Goal: Task Accomplishment & Management: Manage account settings

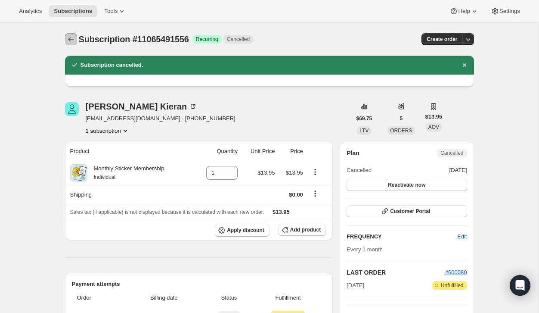
click at [71, 40] on icon "Subscriptions" at bounding box center [71, 39] width 9 height 9
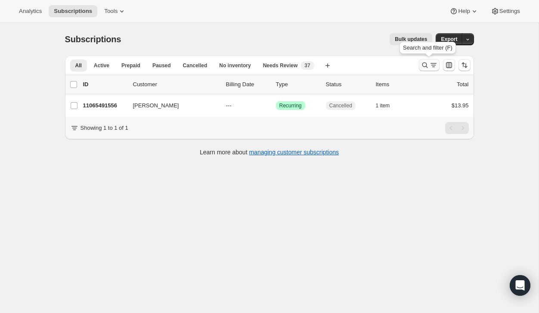
click at [429, 67] on icon "Search and filter results" at bounding box center [433, 65] width 9 height 9
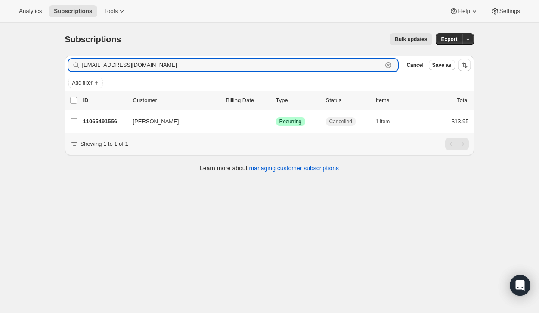
click at [389, 65] on icon "button" at bounding box center [388, 65] width 9 height 9
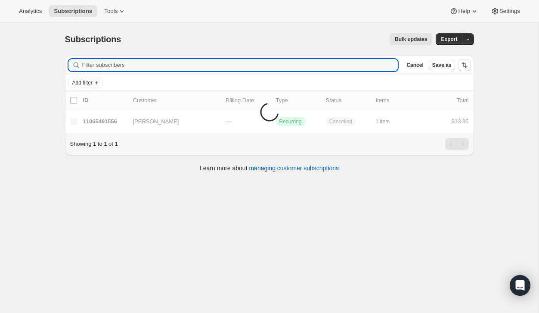
paste input "tllingphotos@gmail.com"
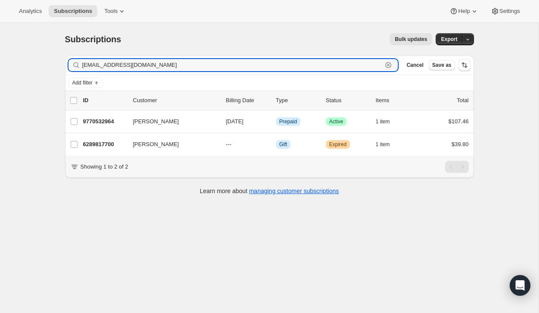
type input "tllingphotos@gmail.com"
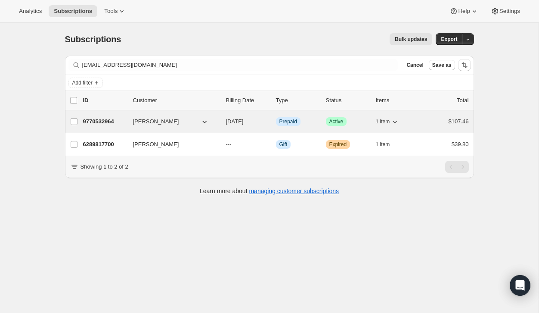
click at [434, 125] on div "$107.46" at bounding box center [447, 121] width 43 height 9
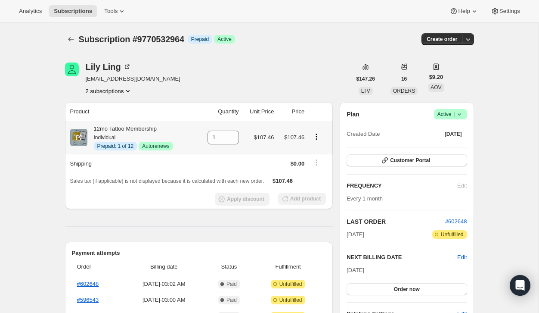
click at [316, 136] on icon "Product actions" at bounding box center [316, 136] width 9 height 9
click at [316, 153] on span "Disable Autorenew" at bounding box center [315, 153] width 46 height 6
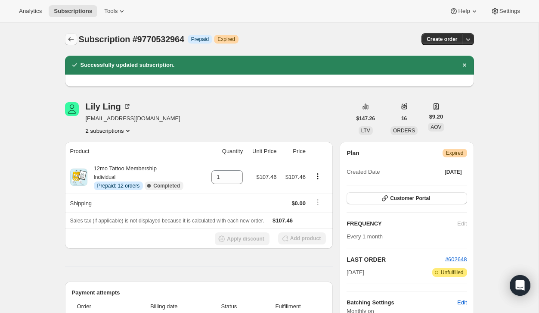
click at [69, 35] on icon "Subscriptions" at bounding box center [71, 39] width 9 height 9
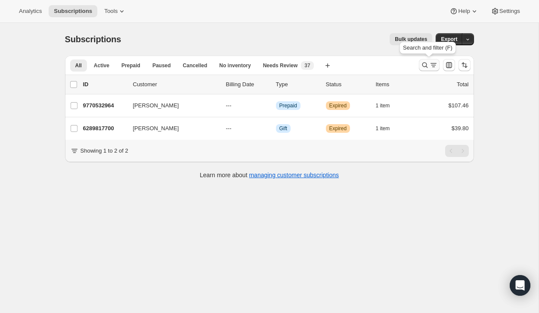
click at [424, 67] on icon "Search and filter results" at bounding box center [425, 65] width 9 height 9
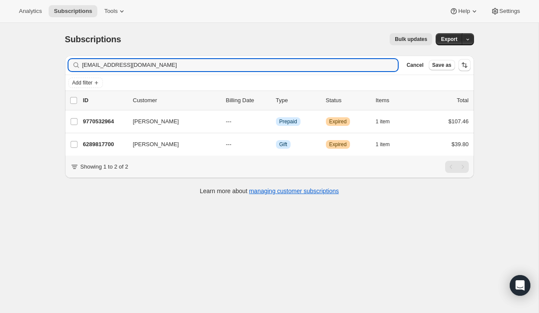
click at [393, 68] on div "tllingphotos@gmail.com Clear" at bounding box center [233, 65] width 330 height 12
click at [375, 68] on input "tllingphotos@gmail.com" at bounding box center [232, 65] width 301 height 12
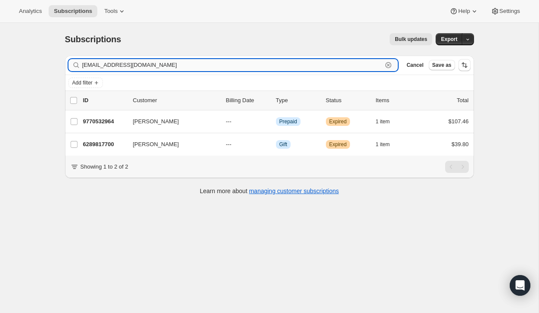
paste input "galvestoncleaningservice"
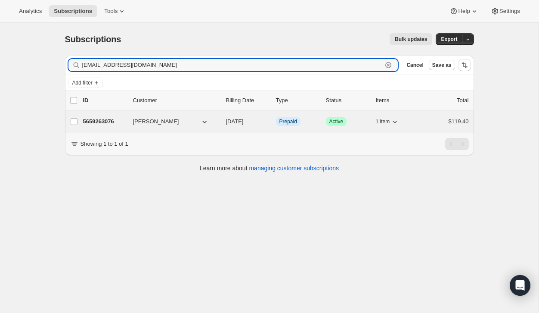
type input "galvestoncleaningservice@gmail.com"
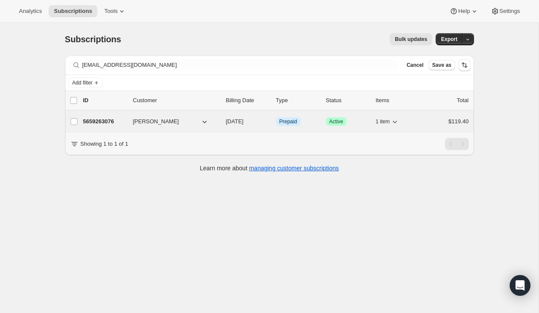
click at [439, 120] on div "$119.40" at bounding box center [447, 121] width 43 height 9
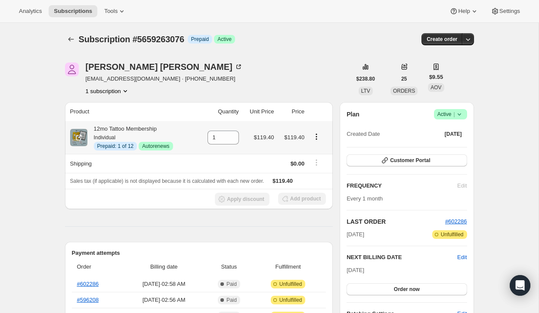
click at [318, 135] on icon "Product actions" at bounding box center [316, 136] width 9 height 9
click at [318, 153] on span "Disable Autorenew" at bounding box center [315, 153] width 46 height 6
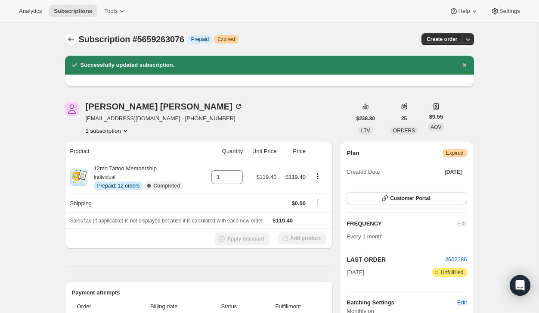
click at [73, 38] on icon "Subscriptions" at bounding box center [71, 39] width 9 height 9
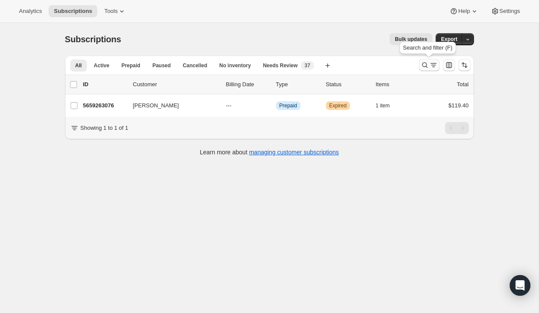
click at [425, 67] on icon "Search and filter results" at bounding box center [425, 65] width 9 height 9
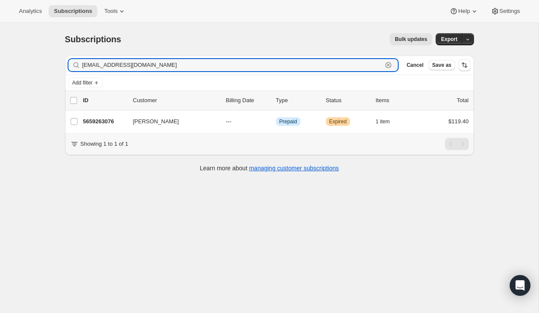
click at [388, 62] on icon "button" at bounding box center [388, 65] width 9 height 9
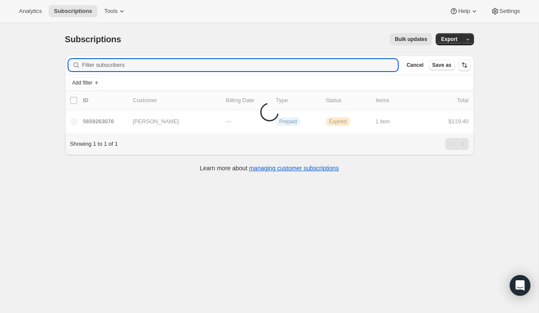
paste input "[EMAIL_ADDRESS][DOMAIN_NAME]"
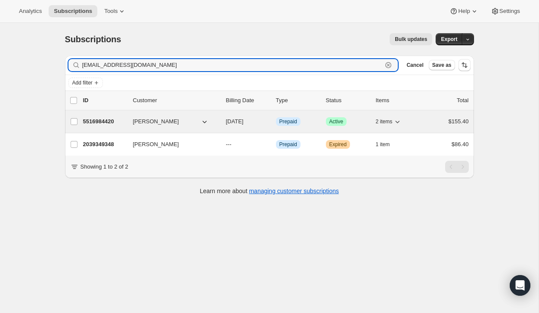
type input "[EMAIL_ADDRESS][DOMAIN_NAME]"
click at [437, 123] on div "$155.40" at bounding box center [447, 121] width 43 height 9
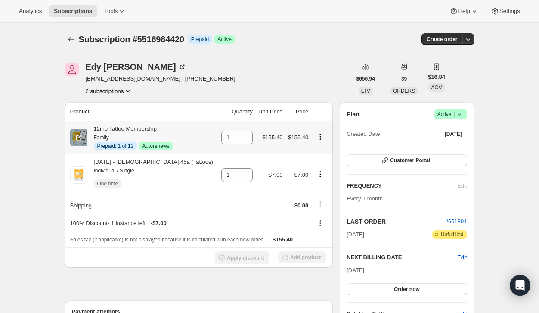
click at [320, 137] on icon "Product actions" at bounding box center [320, 136] width 1 height 1
click at [291, 84] on div "[PERSON_NAME] [EMAIL_ADDRESS][DOMAIN_NAME] · [PHONE_NUMBER] 2 subscriptions" at bounding box center [208, 78] width 286 height 33
click at [77, 38] on div at bounding box center [72, 39] width 14 height 12
click at [69, 39] on icon "Subscriptions" at bounding box center [71, 39] width 6 height 4
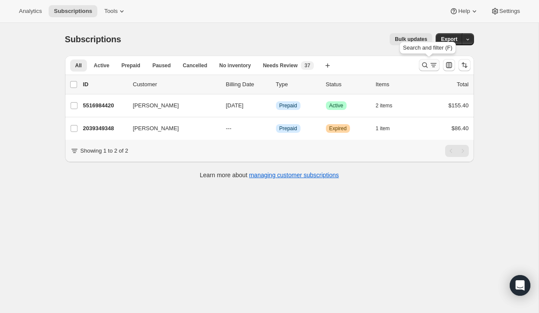
click at [424, 64] on icon "Search and filter results" at bounding box center [425, 65] width 9 height 9
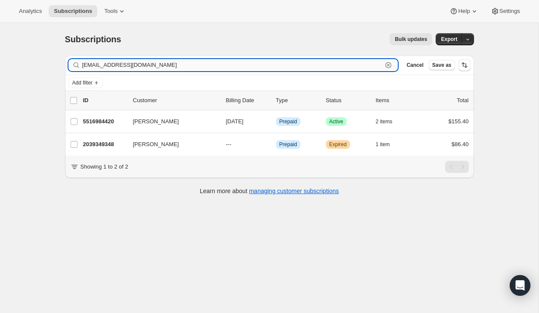
click at [382, 60] on div "egies2207@gmail.com Clear" at bounding box center [233, 65] width 330 height 12
click at [386, 61] on icon "button" at bounding box center [388, 65] width 9 height 9
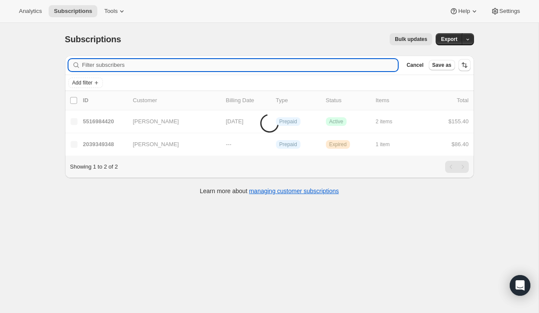
paste input "herzbergmk.2012@gmail.com"
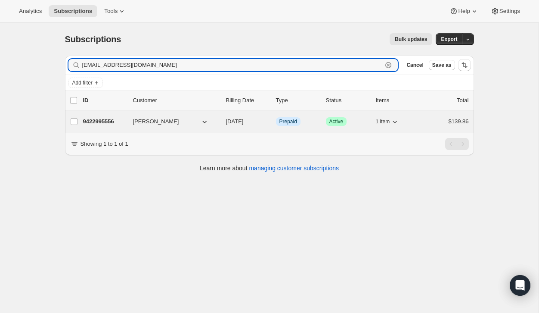
type input "herzbergmk.2012@gmail.com"
click at [431, 119] on div "$139.86" at bounding box center [447, 121] width 43 height 9
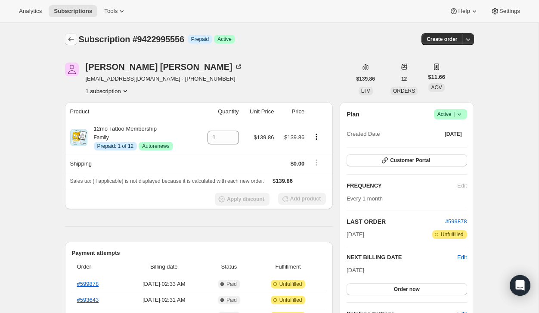
click at [68, 42] on icon "Subscriptions" at bounding box center [71, 39] width 9 height 9
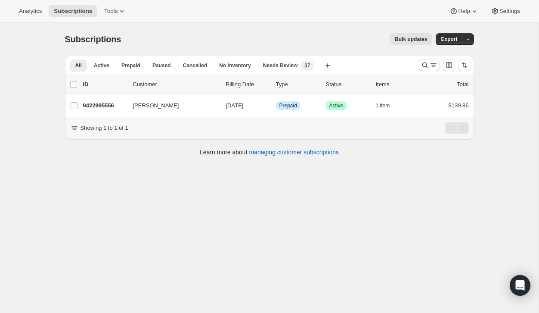
click at [427, 57] on div at bounding box center [444, 64] width 59 height 17
click at [425, 64] on icon "Search and filter results" at bounding box center [425, 65] width 9 height 9
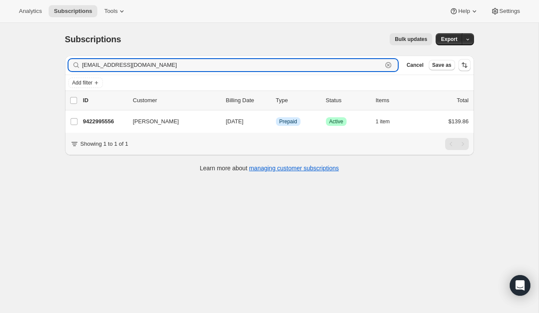
click at [385, 68] on icon "button" at bounding box center [388, 65] width 9 height 9
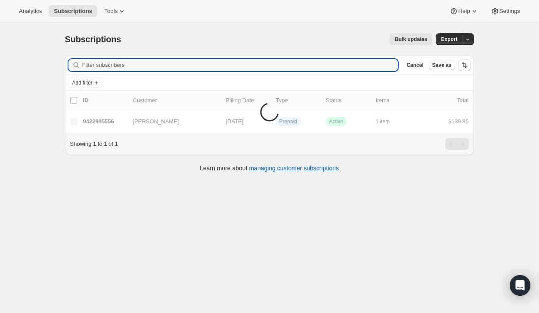
paste input "leeners81@aol.com"
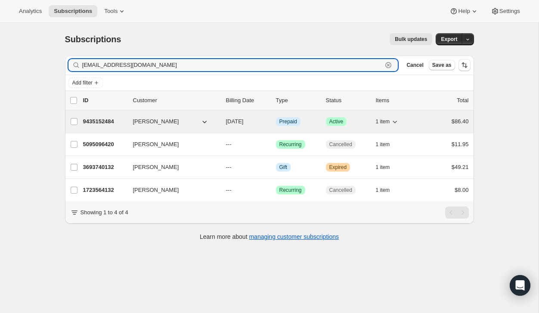
type input "leeners81@aol.com"
click at [443, 124] on div "$86.40" at bounding box center [447, 121] width 43 height 9
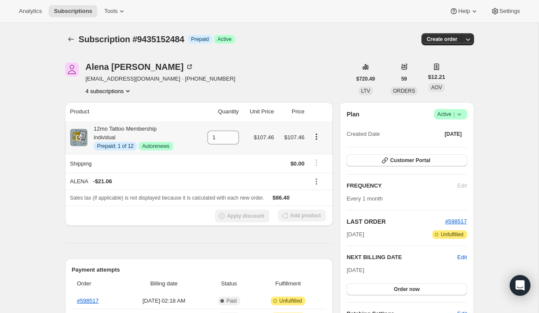
click at [318, 133] on icon "Product actions" at bounding box center [316, 136] width 9 height 9
click at [318, 155] on span "Disable Autorenew" at bounding box center [315, 153] width 46 height 6
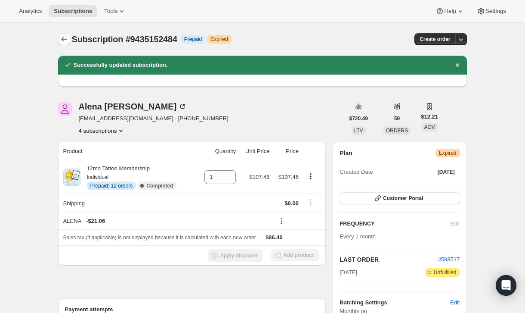
click at [66, 38] on icon "Subscriptions" at bounding box center [64, 39] width 9 height 9
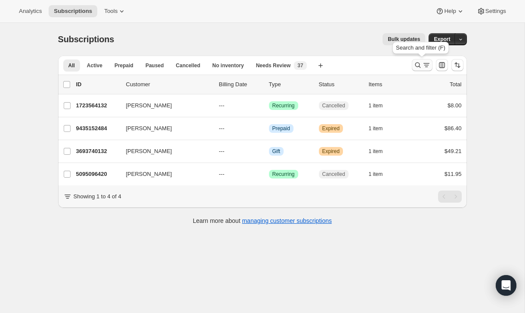
click at [416, 65] on icon "Search and filter results" at bounding box center [418, 65] width 9 height 9
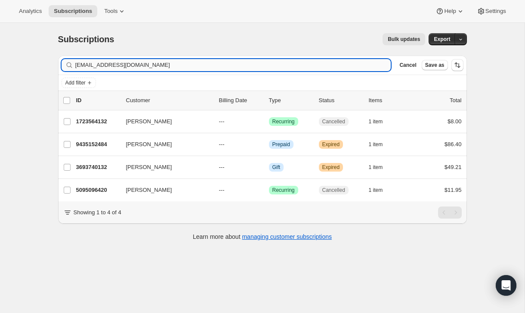
click at [338, 64] on input "leeners81@aol.com" at bounding box center [233, 65] width 316 height 12
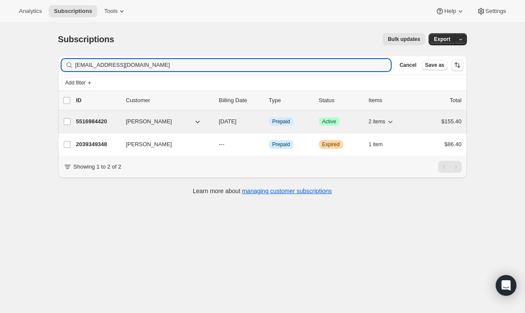
type input "[EMAIL_ADDRESS][DOMAIN_NAME]"
click at [434, 122] on div "$155.40" at bounding box center [440, 121] width 43 height 9
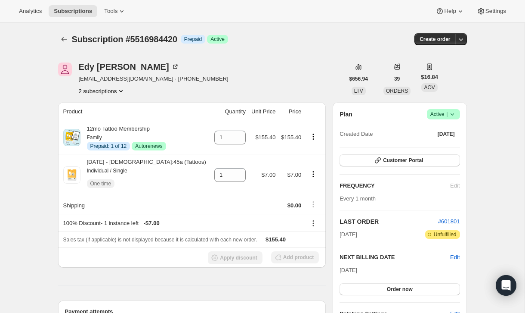
click at [303, 43] on div "Subscription #5516984420 Info Prepaid Success Active" at bounding box center [194, 39] width 245 height 12
click at [288, 264] on th "Apply discount Add product" at bounding box center [192, 257] width 268 height 20
click at [252, 258] on div "Apply discount Add product" at bounding box center [192, 257] width 258 height 13
click at [285, 263] on div "Add product" at bounding box center [295, 257] width 48 height 13
click at [310, 133] on icon "Product actions" at bounding box center [313, 136] width 9 height 9
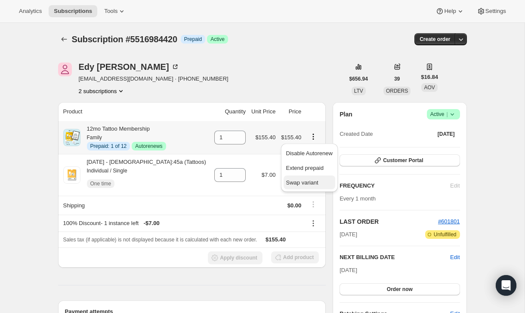
click at [312, 181] on span "Swap variant" at bounding box center [302, 182] width 32 height 6
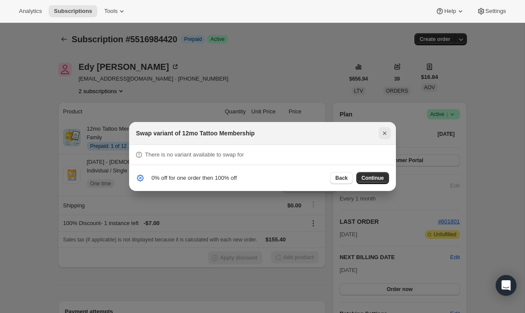
click at [390, 136] on button "Close" at bounding box center [385, 133] width 12 height 12
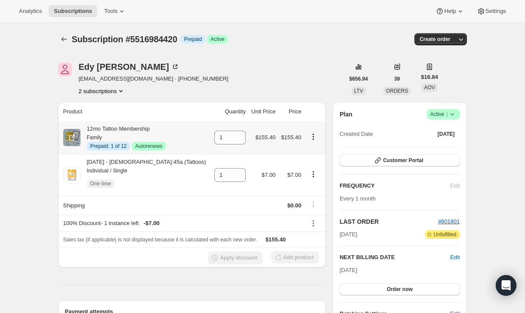
click at [312, 135] on icon "Product actions" at bounding box center [313, 136] width 9 height 9
click at [310, 175] on icon "Product actions" at bounding box center [313, 174] width 9 height 9
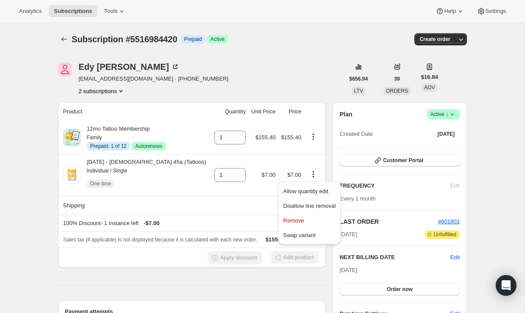
click at [322, 78] on div "[PERSON_NAME] [EMAIL_ADDRESS][DOMAIN_NAME] · [PHONE_NUMBER] 2 subscriptions" at bounding box center [201, 78] width 286 height 33
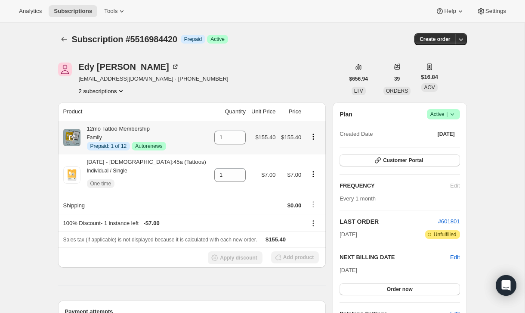
click at [313, 134] on icon "Product actions" at bounding box center [313, 133] width 1 height 1
click at [307, 84] on div "[PERSON_NAME] [EMAIL_ADDRESS][DOMAIN_NAME] · [PHONE_NUMBER] 2 subscriptions" at bounding box center [201, 78] width 286 height 33
click at [309, 137] on icon "Product actions" at bounding box center [313, 136] width 9 height 9
click at [314, 151] on span "Disable Autorenew" at bounding box center [309, 153] width 46 height 6
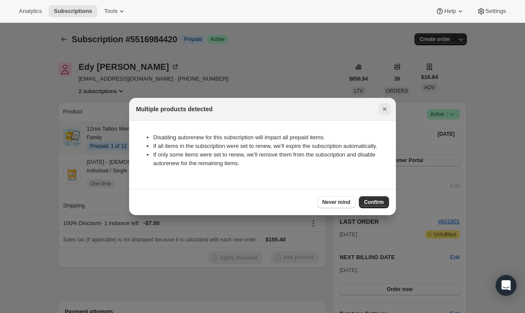
click at [388, 105] on icon "Close" at bounding box center [385, 109] width 9 height 9
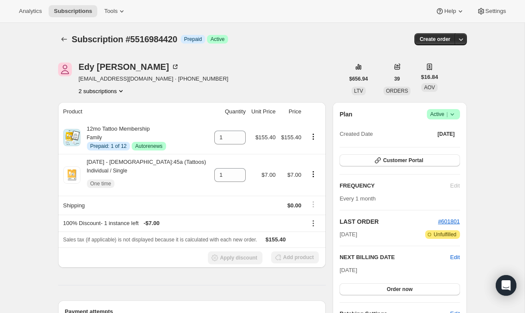
click at [173, 39] on span "Subscription #5516984420" at bounding box center [124, 38] width 105 height 9
copy span "5516984420"
click at [257, 43] on div "Subscription #5516984420 Info Prepaid Success Active" at bounding box center [194, 39] width 245 height 12
click at [502, 286] on icon "Open Intercom Messenger" at bounding box center [506, 284] width 10 height 11
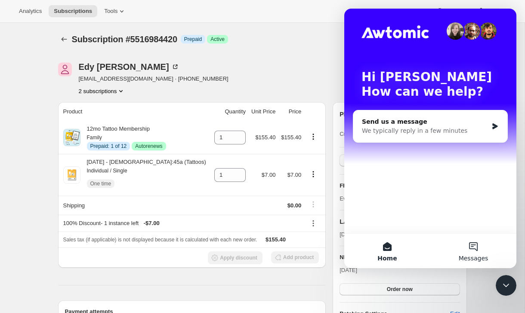
click at [474, 242] on button "Messages" at bounding box center [474, 250] width 86 height 34
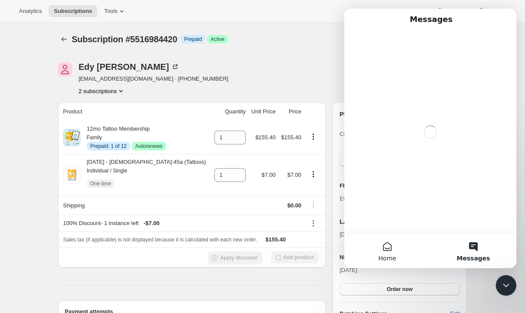
click at [384, 248] on button "Home" at bounding box center [387, 250] width 86 height 34
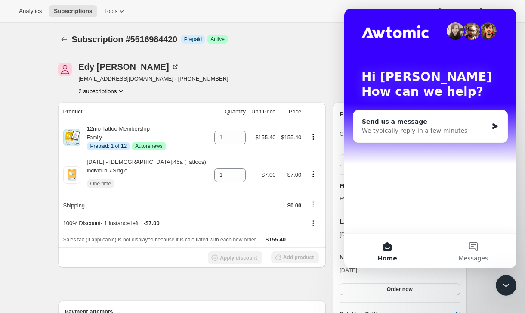
click at [445, 119] on div "Send us a message" at bounding box center [425, 121] width 126 height 9
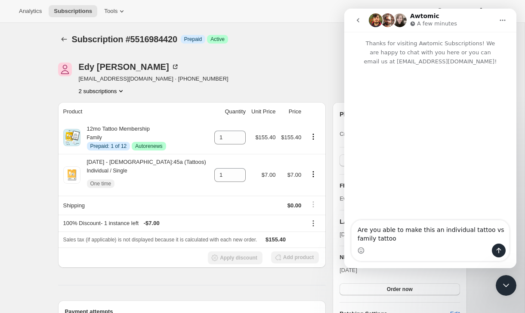
click at [485, 232] on textarea "Are you able to make this an individual tattoo vs family tattoo" at bounding box center [431, 231] width 158 height 23
click at [403, 239] on textarea "Are you able to make this an individual tattoo instead family tattoo" at bounding box center [431, 231] width 158 height 23
type textarea "Are you able to make this an individual tattoo instead family tattoo? Let me kn…"
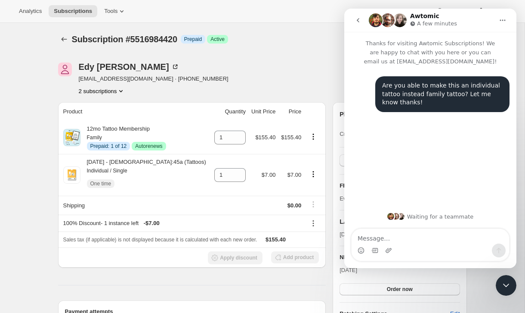
click at [505, 283] on icon "Close Intercom Messenger" at bounding box center [506, 285] width 10 height 10
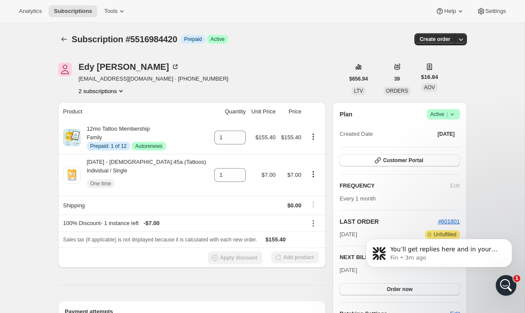
click at [511, 280] on div "Open Intercom Messenger" at bounding box center [506, 285] width 28 height 28
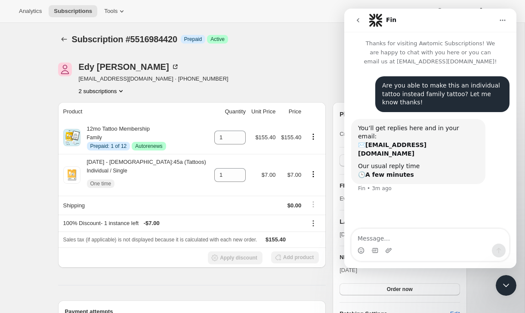
click at [510, 285] on icon "Close Intercom Messenger" at bounding box center [506, 285] width 10 height 10
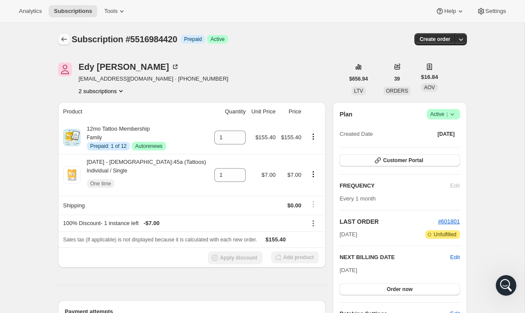
click at [64, 37] on icon "Subscriptions" at bounding box center [64, 39] width 9 height 9
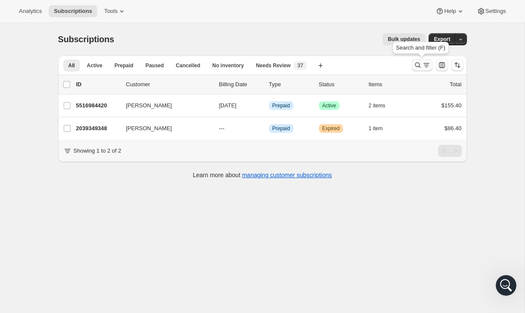
click at [423, 66] on icon "Search and filter results" at bounding box center [426, 65] width 9 height 9
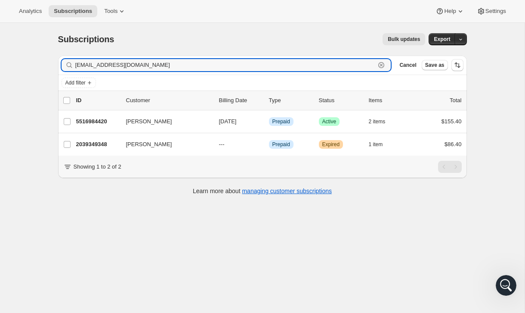
click at [381, 64] on icon "button" at bounding box center [381, 65] width 9 height 9
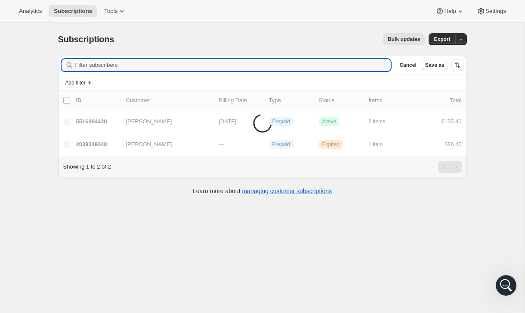
paste input "[PERSON_NAME][EMAIL_ADDRESS][PERSON_NAME][DOMAIN_NAME]"
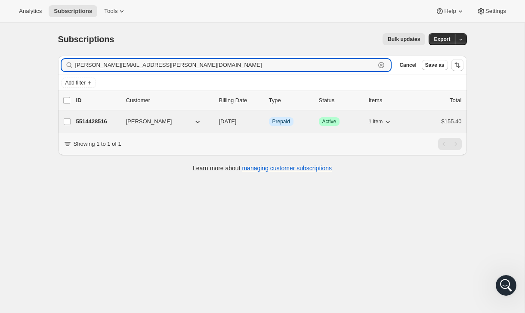
type input "[PERSON_NAME][EMAIL_ADDRESS][PERSON_NAME][DOMAIN_NAME]"
click at [418, 118] on div "5514428516 [PERSON_NAME] [DATE] Info Prepaid Success Active 1 item $155.40" at bounding box center [269, 121] width 386 height 12
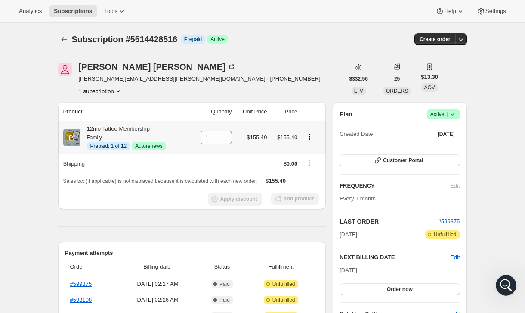
click at [309, 133] on icon "Product actions" at bounding box center [309, 136] width 9 height 9
click at [312, 149] on span "Disable Autorenew" at bounding box center [308, 153] width 46 height 9
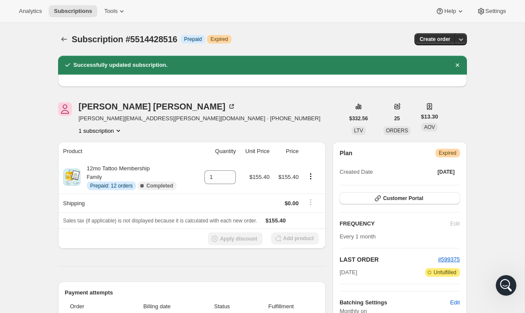
click at [59, 39] on button "Subscriptions" at bounding box center [64, 39] width 12 height 12
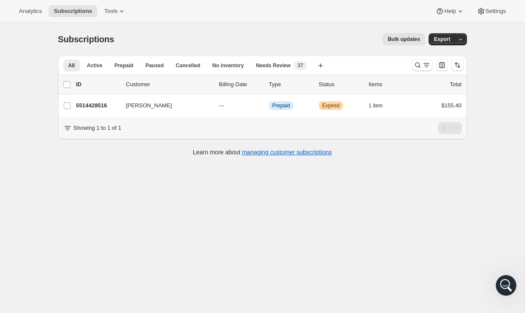
click at [410, 66] on div at bounding box center [438, 64] width 59 height 17
click at [415, 66] on icon "Search and filter results" at bounding box center [418, 65] width 9 height 9
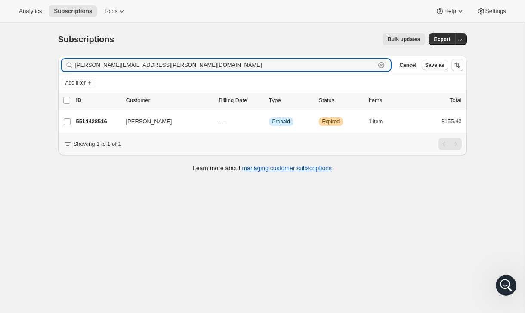
click at [383, 65] on icon "button" at bounding box center [381, 65] width 9 height 9
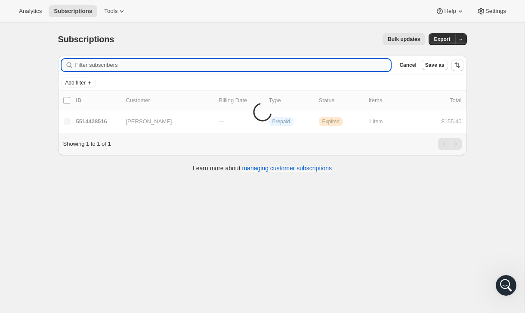
paste input "[EMAIL_ADDRESS][DOMAIN_NAME]"
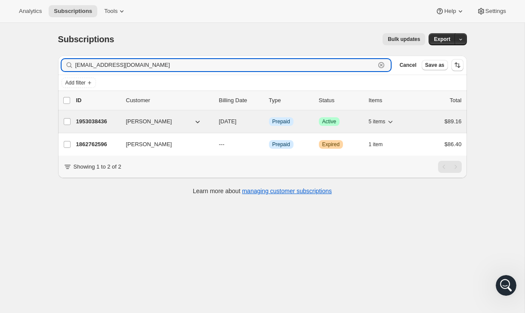
type input "[EMAIL_ADDRESS][DOMAIN_NAME]"
click at [431, 122] on div "$89.16" at bounding box center [440, 121] width 43 height 9
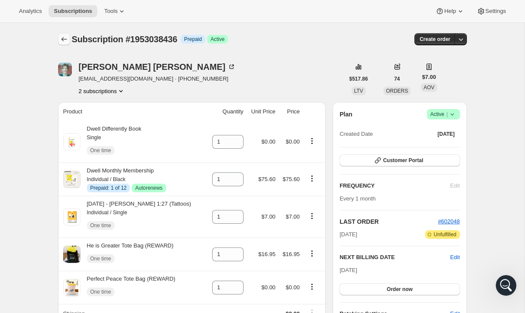
click at [67, 40] on icon "Subscriptions" at bounding box center [64, 39] width 9 height 9
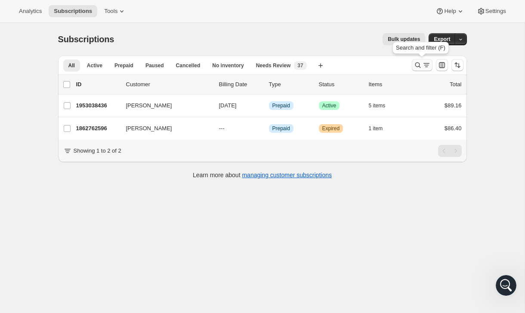
click at [417, 65] on icon "Search and filter results" at bounding box center [418, 65] width 9 height 9
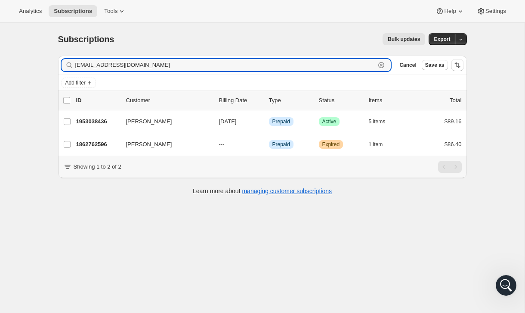
click at [384, 65] on icon "button" at bounding box center [381, 65] width 6 height 6
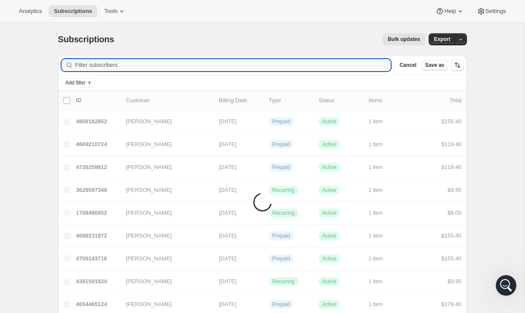
paste input "[EMAIL_ADDRESS][DOMAIN_NAME]"
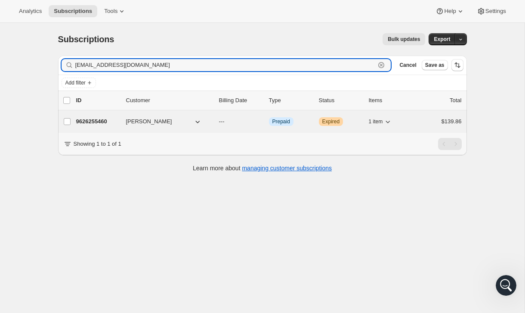
type input "[EMAIL_ADDRESS][DOMAIN_NAME]"
click at [397, 125] on div "1 item" at bounding box center [390, 121] width 43 height 12
